Goal: Task Accomplishment & Management: Complete application form

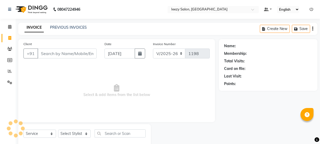
select select "5982"
select select "service"
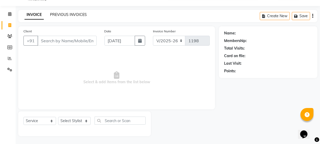
click at [63, 14] on link "PREVIOUS INVOICES" at bounding box center [68, 14] width 37 height 5
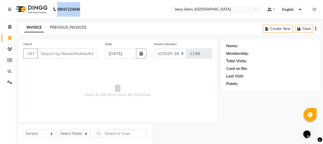
click at [63, 14] on b "08047224946" at bounding box center [68, 9] width 23 height 15
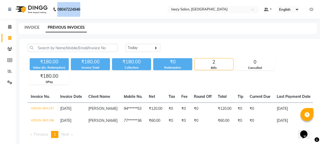
click at [32, 25] on link "INVOICE" at bounding box center [31, 27] width 15 height 5
select select "5982"
select select "service"
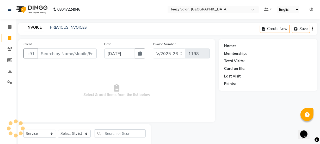
scroll to position [13, 0]
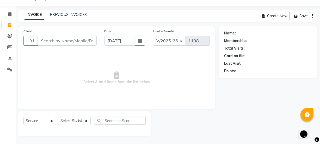
click at [58, 42] on input "Client" at bounding box center [66, 41] width 59 height 10
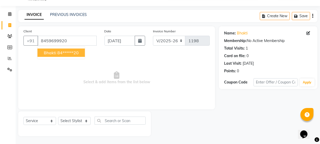
click at [50, 54] on span "Bhakti" at bounding box center [50, 52] width 12 height 5
type input "84******20"
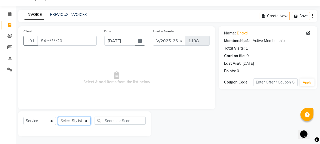
click at [85, 122] on select "Select Stylist Archana Mgr IEEZY -Owner [PERSON_NAME] MS AARTI Ms [PERSON_NAME]…" at bounding box center [74, 121] width 33 height 8
select select "88068"
click at [58, 117] on select "Select Stylist Archana Mgr IEEZY -Owner [PERSON_NAME] MS AARTI Ms [PERSON_NAME]…" at bounding box center [74, 121] width 33 height 8
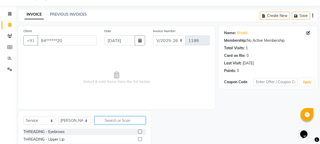
click at [109, 122] on input "text" at bounding box center [119, 120] width 51 height 8
click at [138, 131] on label at bounding box center [140, 131] width 4 height 4
click at [138, 131] on input "checkbox" at bounding box center [139, 131] width 3 height 3
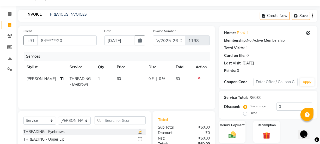
checkbox input "false"
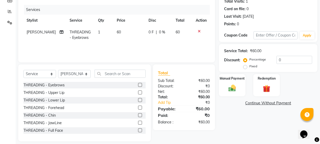
scroll to position [60, 0]
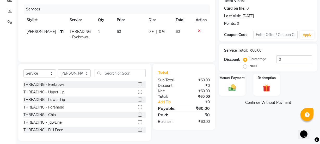
click at [138, 90] on label at bounding box center [140, 92] width 4 height 4
click at [138, 90] on input "checkbox" at bounding box center [139, 91] width 3 height 3
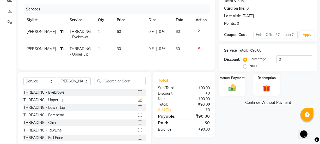
checkbox input "false"
click at [138, 117] on label at bounding box center [140, 115] width 4 height 4
click at [138, 117] on input "checkbox" at bounding box center [139, 114] width 3 height 3
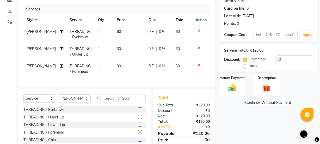
checkbox input "false"
click at [114, 102] on input "text" at bounding box center [119, 98] width 51 height 8
click at [113, 102] on input "text" at bounding box center [119, 98] width 51 height 8
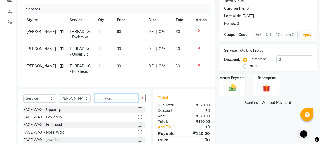
type input "wax"
click at [138, 111] on label at bounding box center [140, 109] width 4 height 4
click at [138, 111] on input "checkbox" at bounding box center [139, 109] width 3 height 3
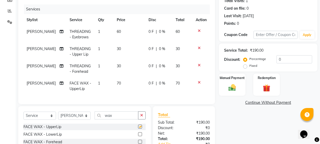
checkbox input "false"
click at [242, 95] on div "Manual Payment" at bounding box center [232, 84] width 28 height 23
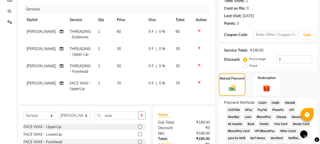
click at [254, 109] on div "PayTM" at bounding box center [261, 110] width 15 height 7
click at [251, 109] on span "GPay" at bounding box center [248, 110] width 11 height 6
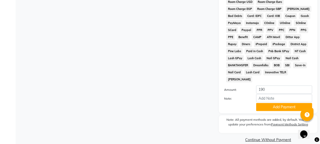
scroll to position [273, 0]
click at [261, 103] on button "Add Payment" at bounding box center [284, 107] width 56 height 8
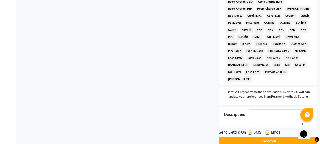
click at [251, 130] on label at bounding box center [250, 132] width 4 height 4
click at [251, 131] on input "checkbox" at bounding box center [249, 132] width 3 height 3
checkbox input "false"
click at [267, 130] on label at bounding box center [267, 132] width 4 height 4
click at [267, 131] on input "checkbox" at bounding box center [266, 132] width 3 height 3
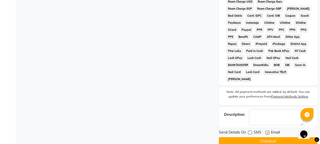
checkbox input "false"
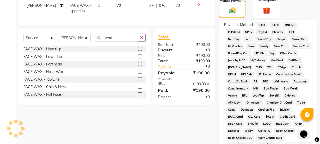
scroll to position [108, 0]
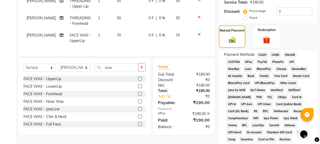
click at [246, 62] on span "GPay" at bounding box center [248, 62] width 11 height 6
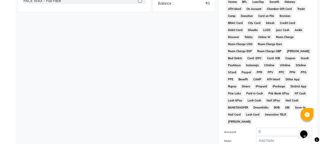
scroll to position [303, 0]
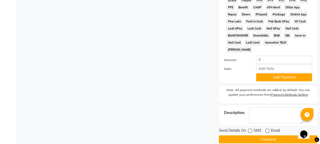
click at [260, 135] on button "Checkout" at bounding box center [268, 139] width 98 height 8
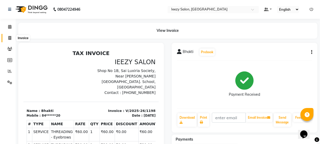
click at [9, 39] on icon at bounding box center [9, 38] width 3 height 4
select select "service"
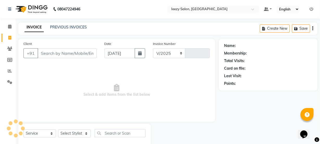
select select "5982"
type input "1199"
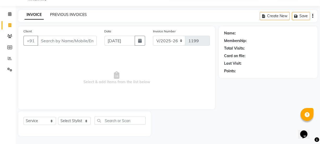
click at [61, 14] on link "PREVIOUS INVOICES" at bounding box center [68, 14] width 37 height 5
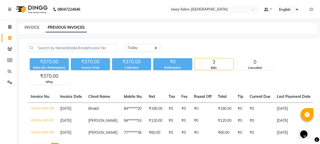
click at [35, 28] on link "INVOICE" at bounding box center [31, 27] width 15 height 5
select select "5982"
select select "service"
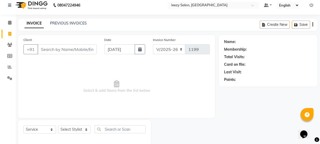
scroll to position [13, 0]
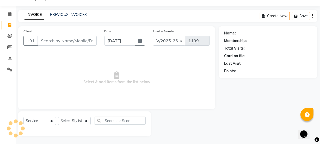
click at [52, 40] on input "Client" at bounding box center [66, 41] width 59 height 10
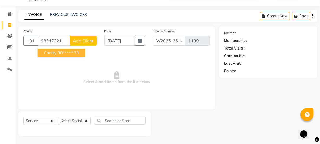
click at [75, 53] on ngb-highlight "98******33" at bounding box center [68, 52] width 21 height 5
type input "98******33"
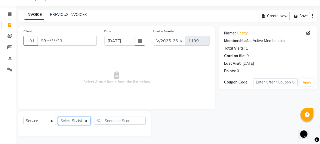
click at [86, 123] on select "Select Stylist Archana Mgr IEEZY -Owner [PERSON_NAME] MS AARTI Ms [PERSON_NAME]…" at bounding box center [74, 121] width 33 height 8
select select "68032"
click at [58, 117] on select "Select Stylist Archana Mgr IEEZY -Owner [PERSON_NAME] MS AARTI Ms [PERSON_NAME]…" at bounding box center [74, 121] width 33 height 8
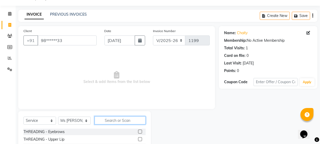
click at [103, 119] on input "text" at bounding box center [119, 120] width 51 height 8
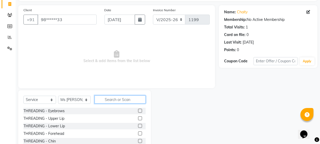
scroll to position [65, 0]
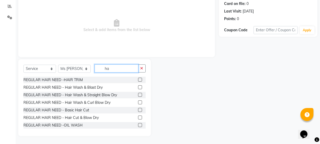
type input "h"
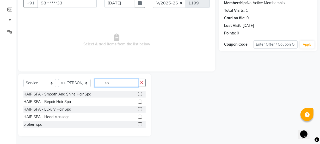
scroll to position [50, 0]
type input "spa"
click at [139, 110] on label at bounding box center [140, 109] width 4 height 4
click at [139, 110] on input "checkbox" at bounding box center [139, 108] width 3 height 3
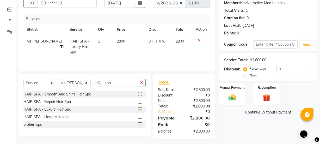
checkbox input "false"
click at [119, 41] on span "2800" at bounding box center [121, 41] width 8 height 5
select select "68032"
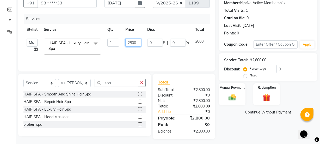
click at [137, 41] on input "2800" at bounding box center [133, 43] width 16 height 8
type input "2"
type input "3000"
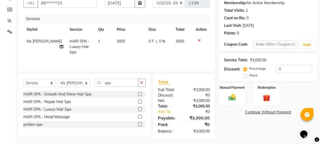
click at [142, 59] on div "Services Stylist Service Qty Price Disc Total Action Ms [PERSON_NAME] HAIR SPA …" at bounding box center [116, 40] width 186 height 52
click at [114, 83] on input "spa" at bounding box center [116, 83] width 44 height 8
type input "s"
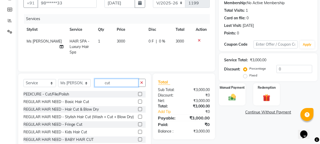
type input "cut"
click at [138, 109] on label at bounding box center [140, 109] width 4 height 4
click at [138, 109] on input "checkbox" at bounding box center [139, 108] width 3 height 3
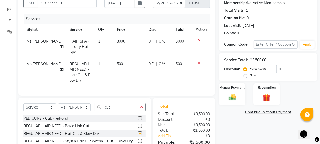
checkbox input "false"
click at [117, 62] on span "500" at bounding box center [120, 63] width 6 height 5
select select "68032"
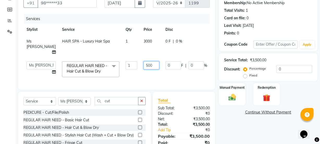
click at [143, 66] on input "500" at bounding box center [151, 65] width 16 height 8
click at [143, 65] on input "500" at bounding box center [151, 65] width 16 height 8
type input "400"
click at [127, 75] on tr "Archana Mgr IEEZY -Owner [PERSON_NAME] MS AARTI Ms [PERSON_NAME] [PERSON_NAME] …" at bounding box center [132, 69] width 219 height 22
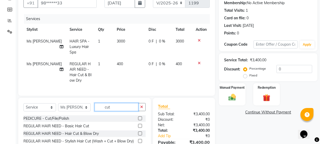
click at [129, 111] on input "cut" at bounding box center [116, 107] width 44 height 8
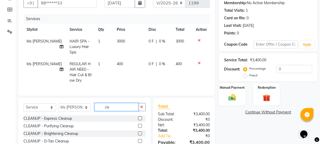
type input "cle"
click at [140, 120] on label at bounding box center [140, 118] width 4 height 4
click at [140, 120] on input "checkbox" at bounding box center [139, 118] width 3 height 3
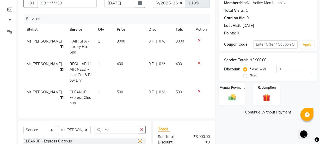
checkbox input "false"
click at [118, 133] on input "cle" at bounding box center [116, 129] width 44 height 8
type input "c"
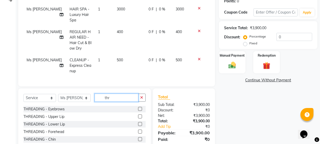
scroll to position [115, 0]
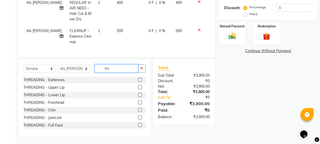
type input "thr"
click at [138, 78] on label at bounding box center [140, 80] width 4 height 4
click at [138, 78] on input "checkbox" at bounding box center [139, 79] width 3 height 3
click at [136, 78] on div "Select Service Product Membership Package Voucher Prepaid Gift Card Select Styl…" at bounding box center [84, 97] width 132 height 77
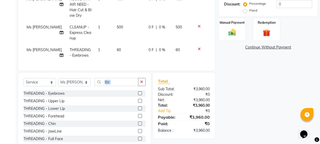
checkbox input "false"
click at [235, 36] on img at bounding box center [232, 32] width 12 height 9
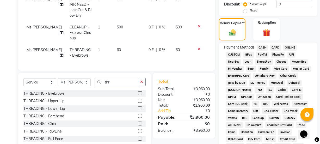
click at [244, 55] on span "GPay" at bounding box center [248, 55] width 11 height 6
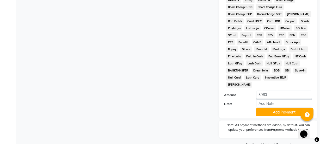
scroll to position [273, 0]
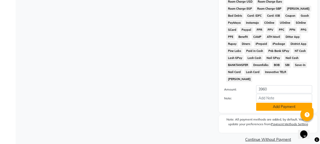
click at [284, 103] on button "Add Payment" at bounding box center [284, 107] width 56 height 8
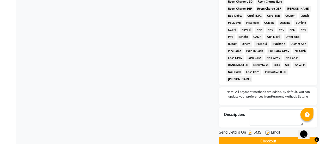
click at [250, 130] on label at bounding box center [250, 132] width 4 height 4
click at [250, 131] on input "checkbox" at bounding box center [249, 132] width 3 height 3
click at [250, 130] on label at bounding box center [250, 132] width 4 height 4
click at [250, 131] on input "checkbox" at bounding box center [249, 132] width 3 height 3
drag, startPoint x: 249, startPoint y: 125, endPoint x: 252, endPoint y: 127, distance: 3.4
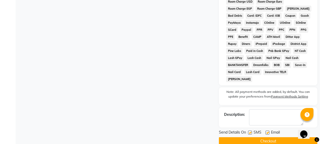
click at [248, 130] on label at bounding box center [250, 132] width 4 height 4
click at [248, 131] on input "checkbox" at bounding box center [249, 132] width 3 height 3
click at [248, 130] on label at bounding box center [250, 132] width 4 height 4
click at [248, 131] on input "checkbox" at bounding box center [249, 132] width 3 height 3
click at [249, 130] on label at bounding box center [250, 132] width 4 height 4
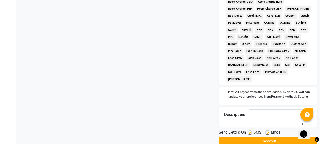
click at [249, 131] on input "checkbox" at bounding box center [249, 132] width 3 height 3
checkbox input "false"
click at [266, 130] on label at bounding box center [267, 132] width 4 height 4
click at [266, 131] on input "checkbox" at bounding box center [266, 132] width 3 height 3
checkbox input "false"
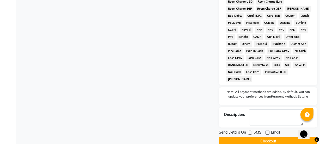
click at [265, 137] on button "Checkout" at bounding box center [268, 141] width 98 height 8
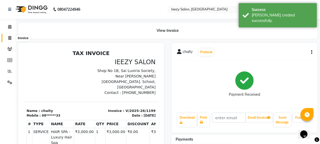
click at [9, 38] on icon at bounding box center [9, 38] width 3 height 4
select select "5982"
select select "service"
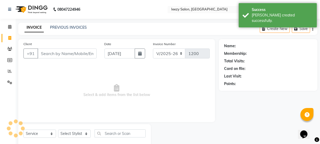
scroll to position [13, 0]
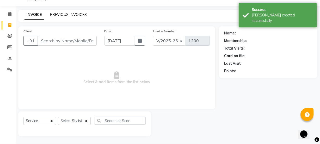
click at [61, 15] on link "PREVIOUS INVOICES" at bounding box center [68, 14] width 37 height 5
